Goal: Task Accomplishment & Management: Complete application form

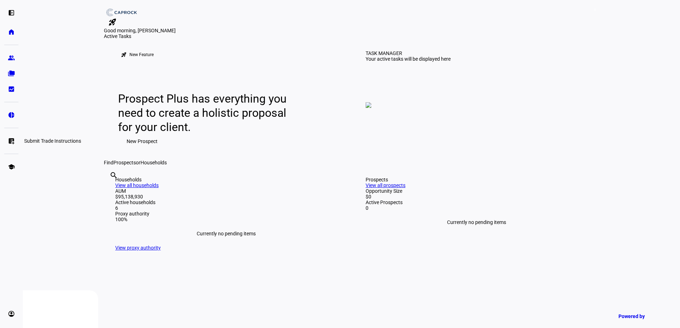
click at [11, 141] on eth-mat-symbol "list_alt_add" at bounding box center [11, 141] width 7 height 7
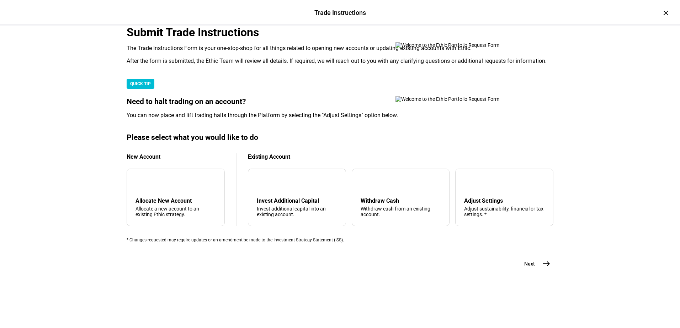
scroll to position [167, 0]
click at [405, 209] on div "Withdraw cash from an existing account." at bounding box center [400, 211] width 80 height 11
click at [546, 268] on mat-icon "east" at bounding box center [546, 264] width 9 height 9
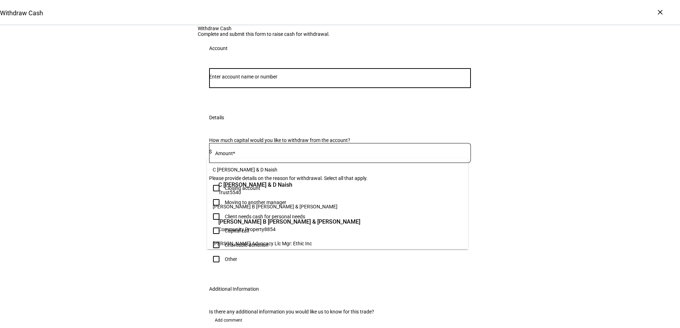
click at [273, 80] on input "Number" at bounding box center [340, 77] width 262 height 6
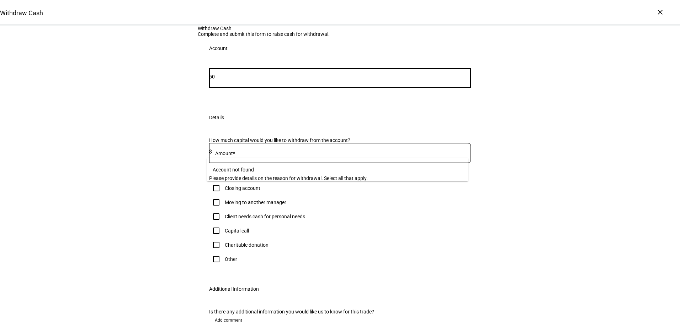
type input "5"
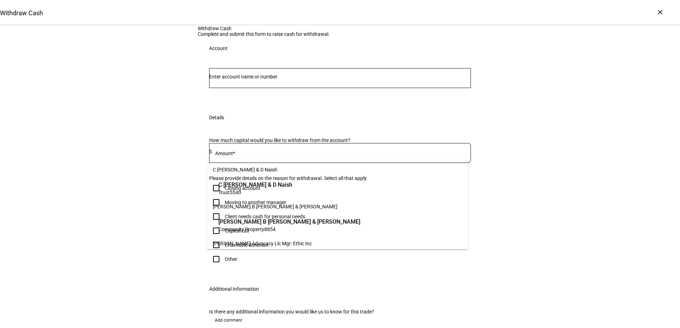
click at [247, 80] on input "Number" at bounding box center [340, 77] width 262 height 6
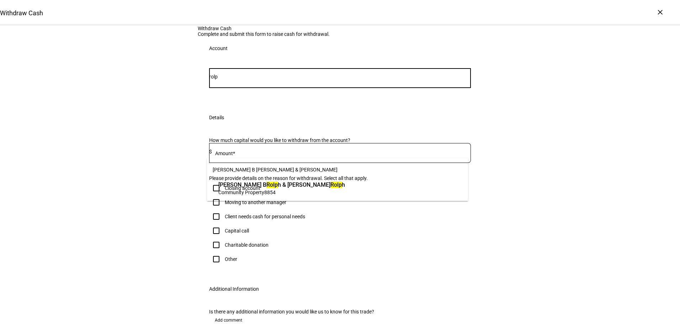
type input "rolp"
click at [127, 161] on div "Withdraw Cash Complete and submit this form to raise cash for withdrawal. Accou…" at bounding box center [340, 190] width 680 height 329
